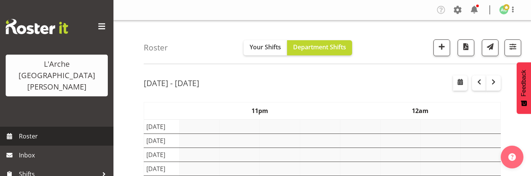
click at [29, 130] on span "Roster" at bounding box center [64, 135] width 91 height 11
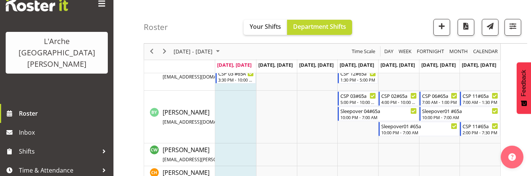
scroll to position [265, 0]
